Goal: Transaction & Acquisition: Purchase product/service

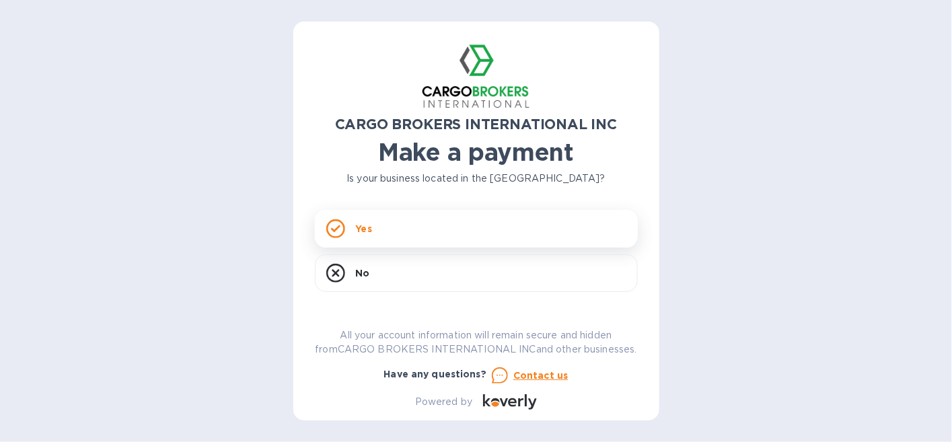
click at [385, 229] on div "Yes" at bounding box center [476, 229] width 323 height 38
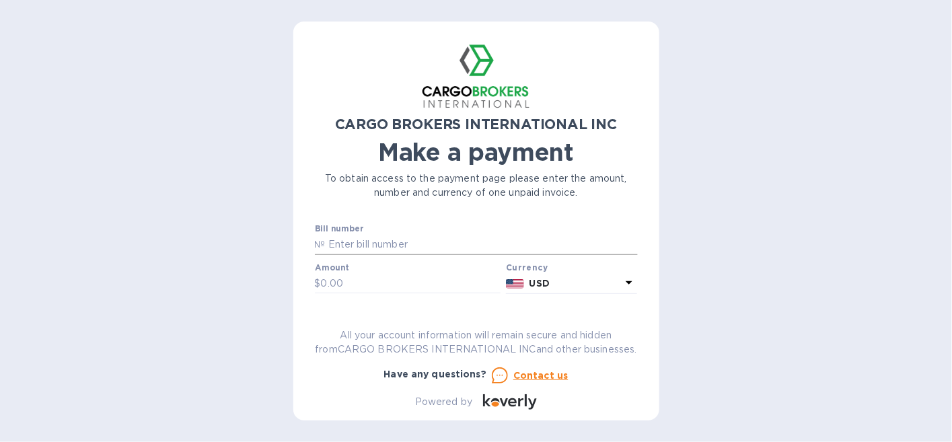
click at [356, 243] on input "text" at bounding box center [482, 245] width 312 height 20
type input "S00017062"
click at [344, 282] on input "text" at bounding box center [411, 284] width 180 height 20
drag, startPoint x: 344, startPoint y: 282, endPoint x: 323, endPoint y: 280, distance: 21.6
click at [323, 280] on input "text" at bounding box center [411, 284] width 180 height 20
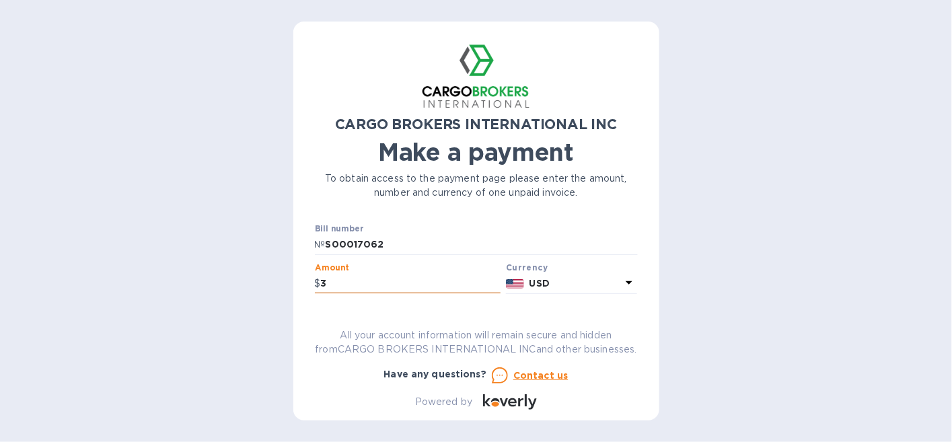
scroll to position [1, 0]
type input "3,514.37"
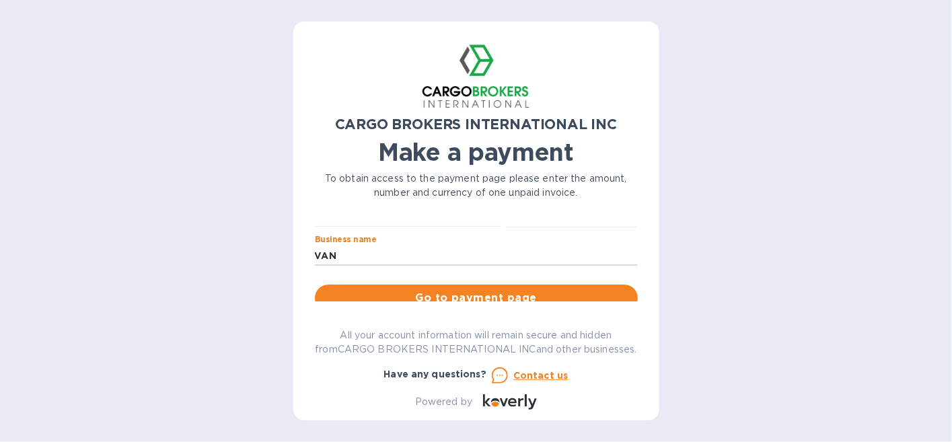
type input "VAN [PERSON_NAME] INC."
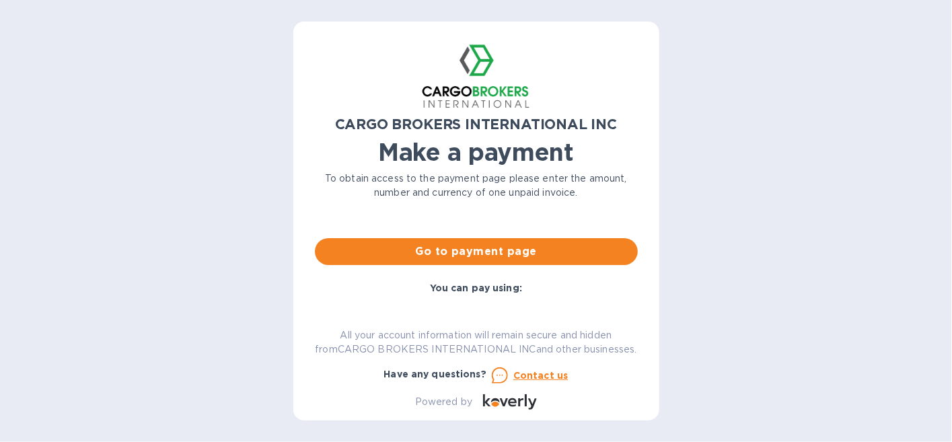
scroll to position [93, 0]
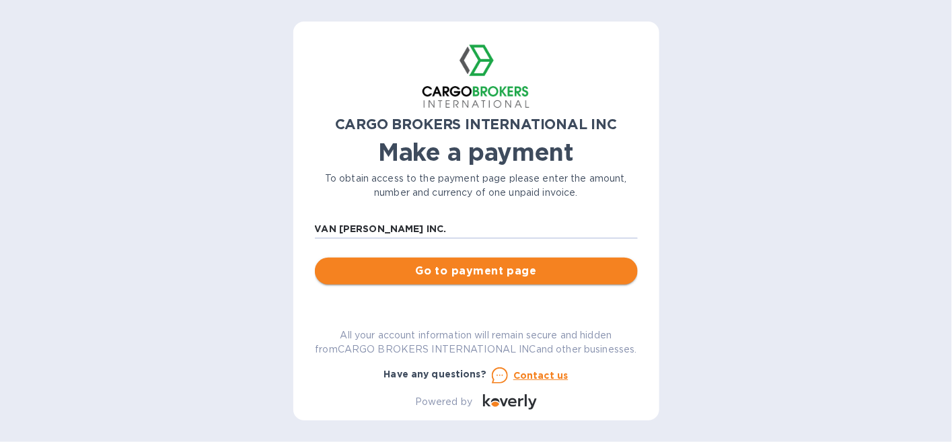
click at [415, 276] on span "Go to payment page" at bounding box center [476, 271] width 301 height 16
